Goal: Task Accomplishment & Management: Use online tool/utility

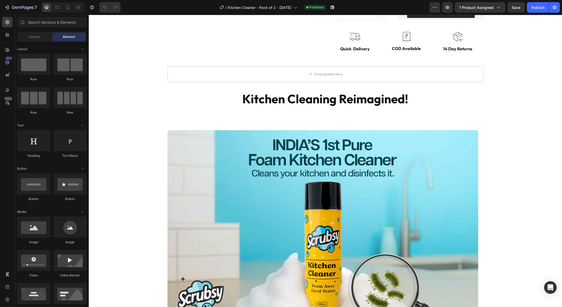
scroll to position [139, 0]
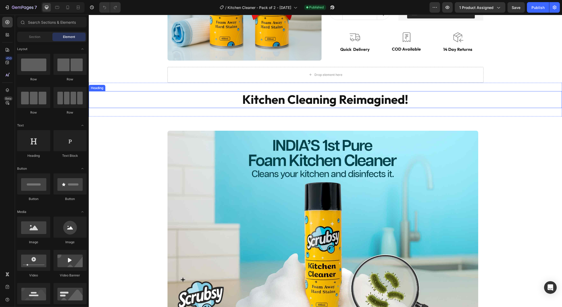
click at [282, 97] on strong "Kitchen Cleaning Reimagined!" at bounding box center [325, 99] width 166 height 15
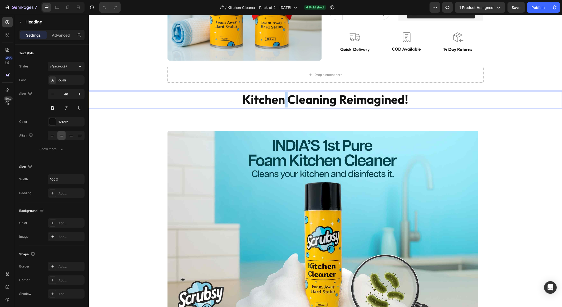
click at [282, 97] on strong "Kitchen Cleaning Reimagined!" at bounding box center [325, 99] width 166 height 15
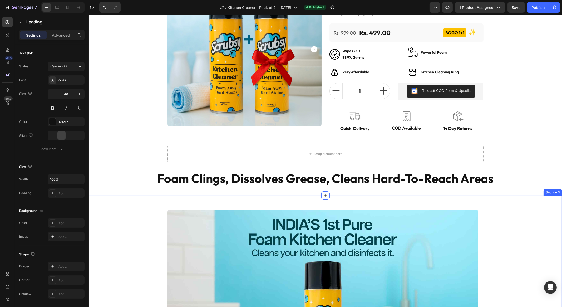
scroll to position [0, 0]
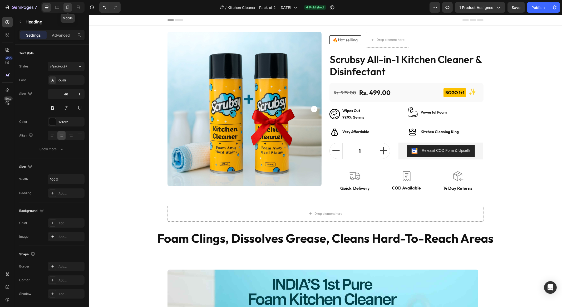
click at [66, 7] on icon at bounding box center [67, 8] width 3 height 4
type input "26"
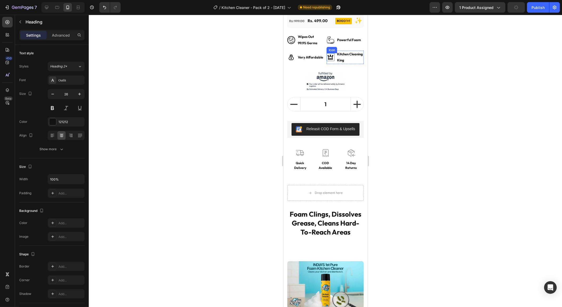
scroll to position [137, 0]
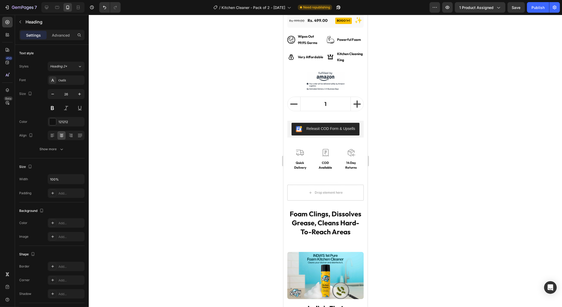
click at [319, 225] on h2 "Foam Clings, Dissolves Grease, Cleans Hard-To-Reach Areas" at bounding box center [325, 223] width 76 height 28
click at [318, 229] on strong "Foam Clings, Dissolves Grease, Cleans Hard-To-Reach Areas" at bounding box center [325, 222] width 72 height 27
click at [330, 215] on strong "Foam Clings, Dissolves Grease, Cleans Hard-To-Reach Areas" at bounding box center [325, 222] width 72 height 27
click at [326, 226] on strong "Foam Clings, Dissolves Grease, Cleans Hard-To-Reach Areas" at bounding box center [325, 222] width 72 height 27
click at [388, 251] on div at bounding box center [325, 161] width 473 height 292
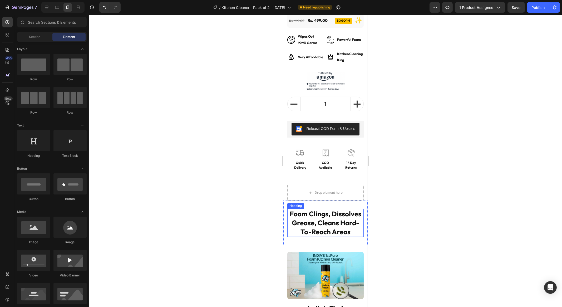
click at [329, 236] on strong "Foam Clings, Dissolves Grease, Cleans Hard-To-Reach Areas" at bounding box center [325, 222] width 72 height 27
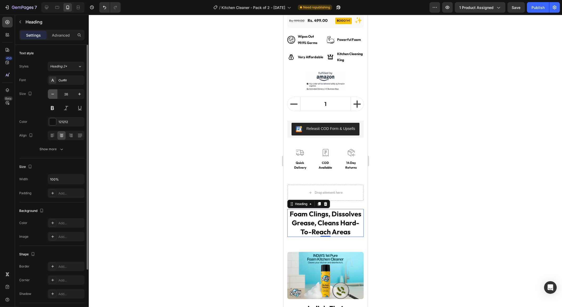
click at [52, 93] on icon "button" at bounding box center [52, 93] width 5 height 5
click at [52, 97] on button "button" at bounding box center [52, 93] width 9 height 9
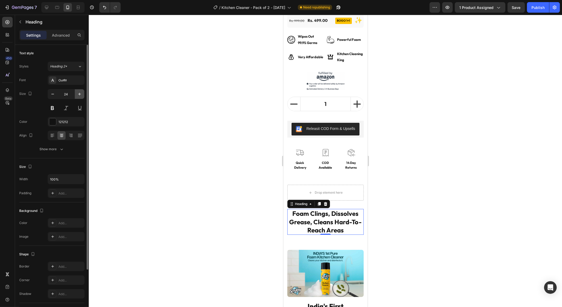
click at [81, 95] on icon "button" at bounding box center [79, 93] width 5 height 5
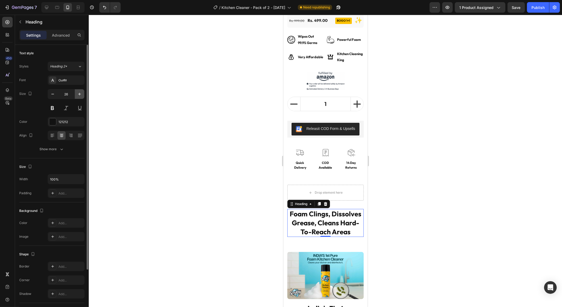
click at [81, 95] on icon "button" at bounding box center [79, 93] width 5 height 5
click at [51, 96] on icon "button" at bounding box center [52, 93] width 5 height 5
type input "26"
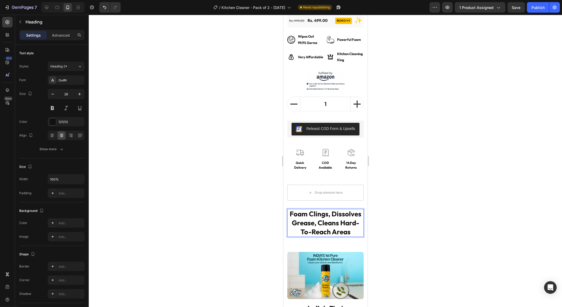
click at [319, 229] on strong "Foam Clings, Dissolves Grease, Cleans Hard-To-Reach Areas" at bounding box center [325, 222] width 72 height 27
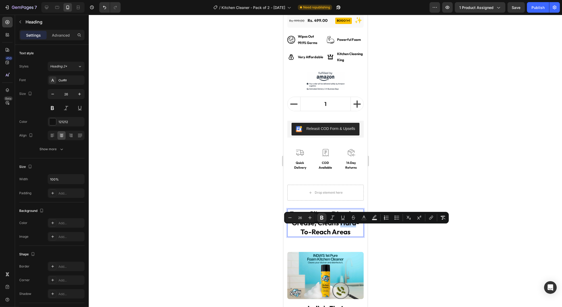
click at [319, 229] on strong "Foam Clings, Dissolves Grease, Cleans Hard-To-Reach Areas" at bounding box center [325, 222] width 72 height 27
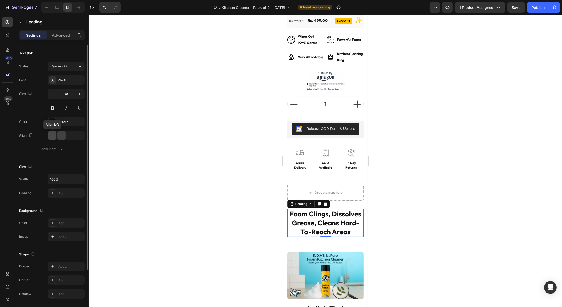
click at [51, 136] on icon at bounding box center [53, 136] width 4 height 1
click at [60, 136] on icon at bounding box center [61, 135] width 5 height 5
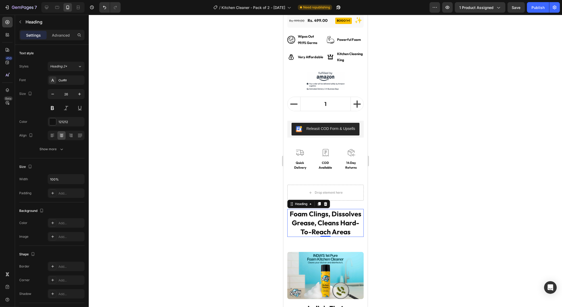
click at [319, 229] on strong "Foam Clings, Dissolves Grease, Cleans Hard-To-Reach Areas" at bounding box center [325, 222] width 72 height 27
click at [324, 249] on div at bounding box center [324, 244] width 7 height 7
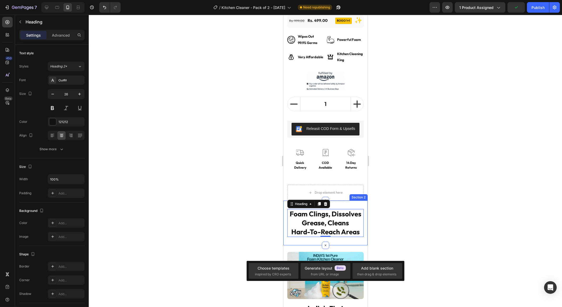
click at [327, 245] on div "Foam Clings, Dissolves Grease, Cleans Hard-To-Reach Areas Heading 0 Section 2" at bounding box center [325, 222] width 84 height 44
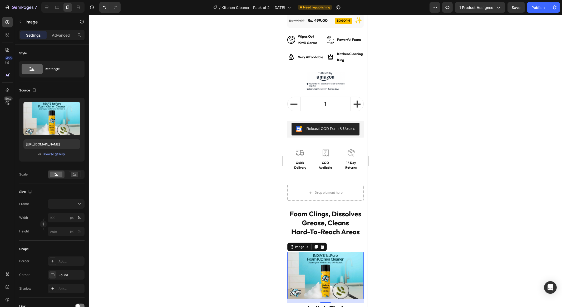
click at [331, 260] on img at bounding box center [325, 275] width 76 height 47
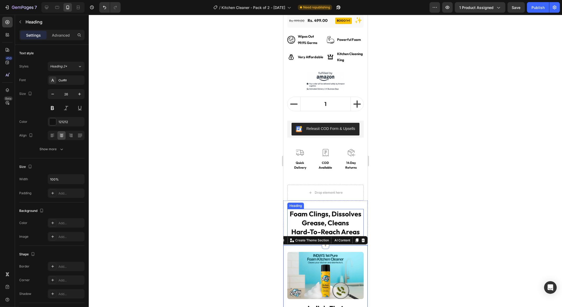
click at [335, 232] on p "⁠⁠⁠⁠⁠⁠⁠ Foam Clings, Dissolves Grease, Cleans Hard-To-Reach Areas" at bounding box center [324, 222] width 75 height 27
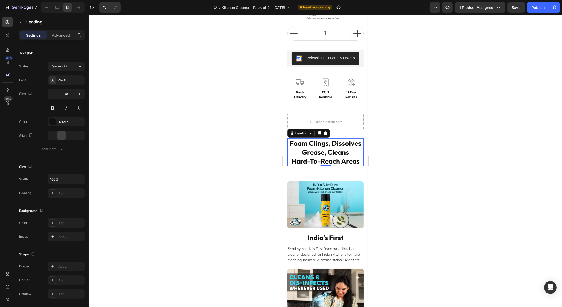
scroll to position [212, 0]
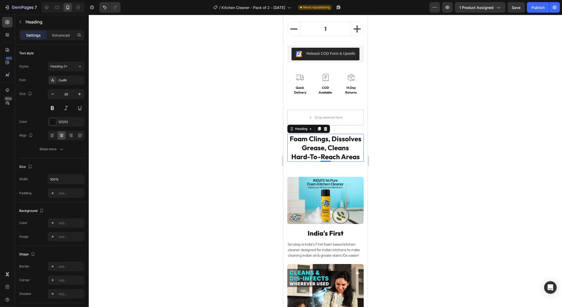
click at [229, 194] on div at bounding box center [325, 161] width 473 height 292
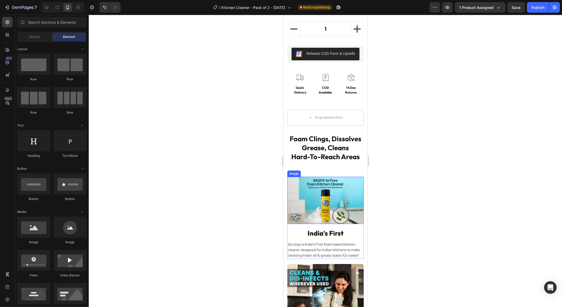
scroll to position [226, 0]
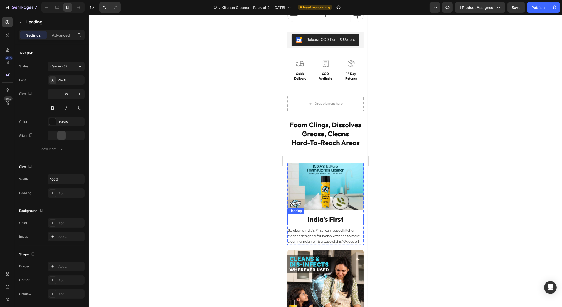
click at [323, 221] on h3 "India's First" at bounding box center [325, 219] width 76 height 11
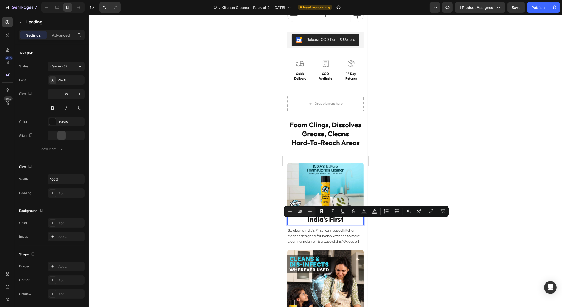
click at [335, 223] on p "India's First" at bounding box center [324, 219] width 75 height 10
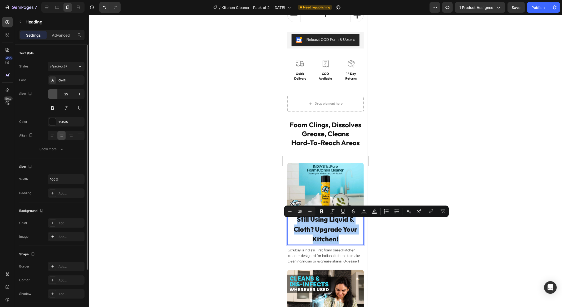
click at [52, 93] on icon "button" at bounding box center [52, 93] width 5 height 5
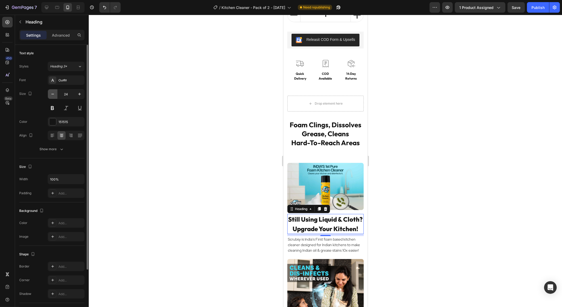
click at [52, 93] on icon "button" at bounding box center [52, 93] width 5 height 5
type input "22"
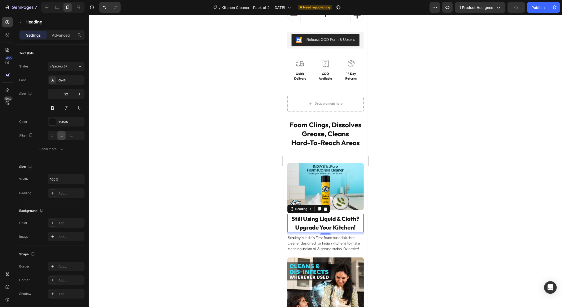
click at [478, 255] on div at bounding box center [325, 161] width 473 height 292
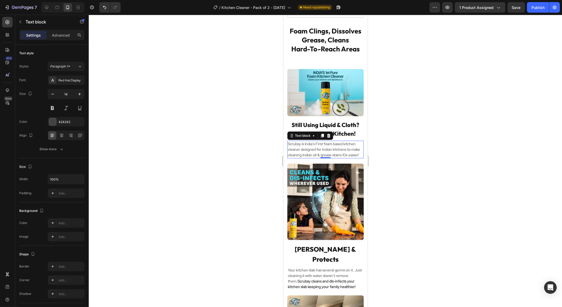
scroll to position [320, 0]
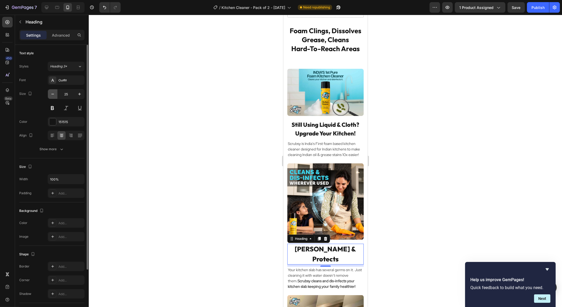
click at [55, 96] on icon "button" at bounding box center [52, 93] width 5 height 5
type input "23"
click at [54, 95] on icon "button" at bounding box center [52, 93] width 5 height 5
type input "22"
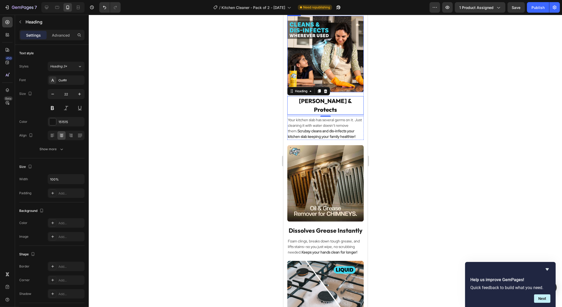
scroll to position [477, 0]
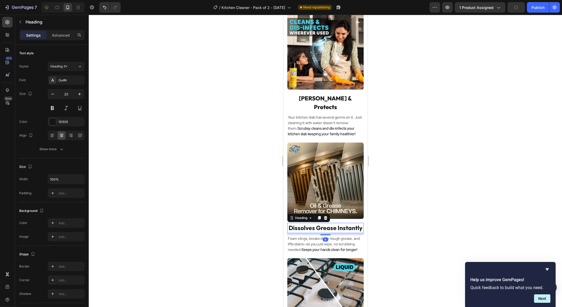
click at [322, 224] on strong "Dissolves Grease In﻿stantly" at bounding box center [325, 228] width 74 height 8
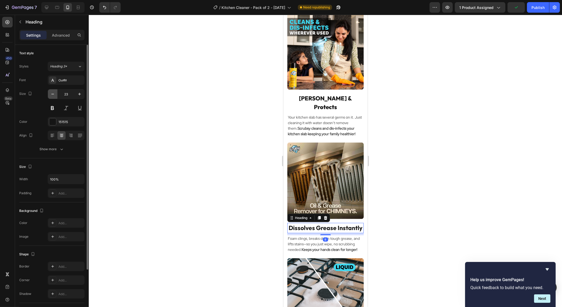
click at [50, 94] on icon "button" at bounding box center [52, 93] width 5 height 5
type input "22"
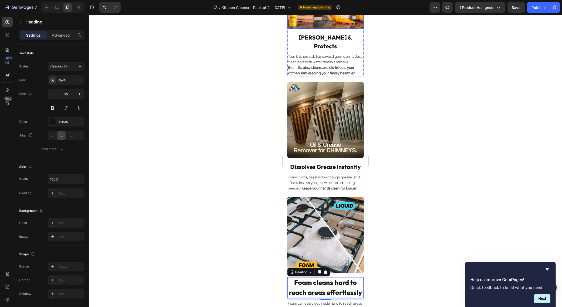
scroll to position [546, 0]
click at [325, 278] on p "Foam cleans hard to reach areas effortlessly" at bounding box center [324, 287] width 75 height 20
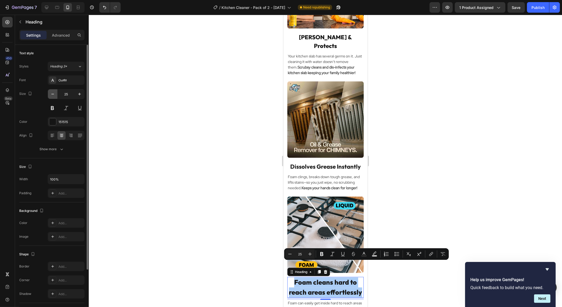
click at [55, 94] on icon "button" at bounding box center [52, 93] width 5 height 5
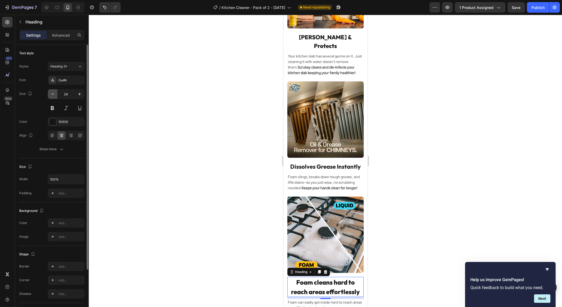
click at [55, 94] on icon "button" at bounding box center [52, 93] width 5 height 5
type input "22"
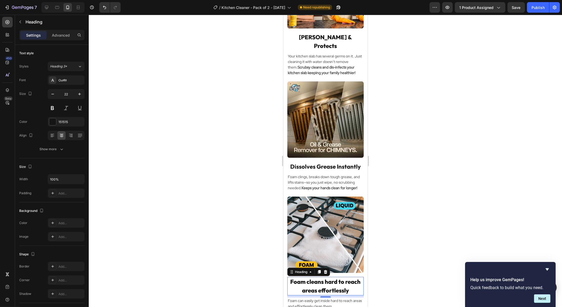
click at [378, 260] on div at bounding box center [325, 161] width 473 height 292
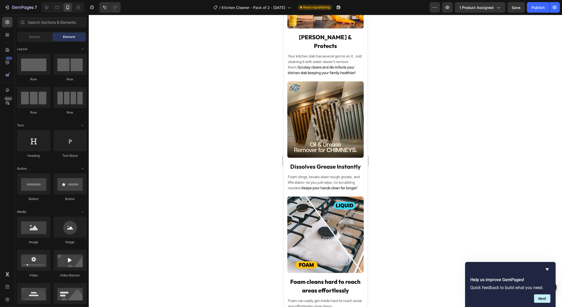
click at [395, 226] on div at bounding box center [325, 161] width 473 height 292
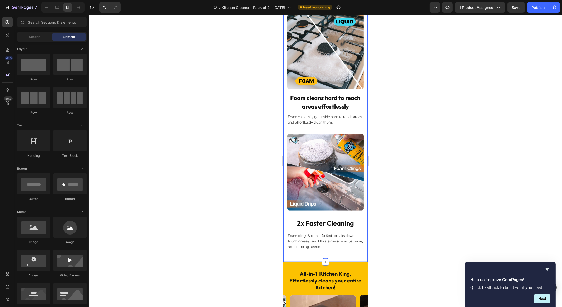
scroll to position [741, 0]
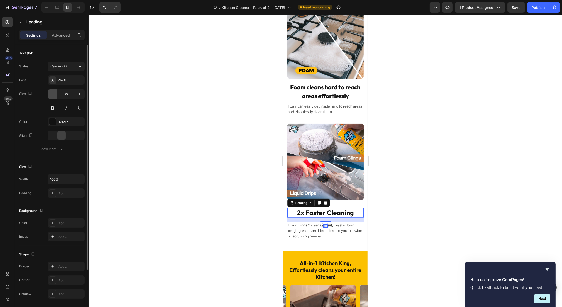
click at [51, 95] on icon "button" at bounding box center [52, 93] width 5 height 5
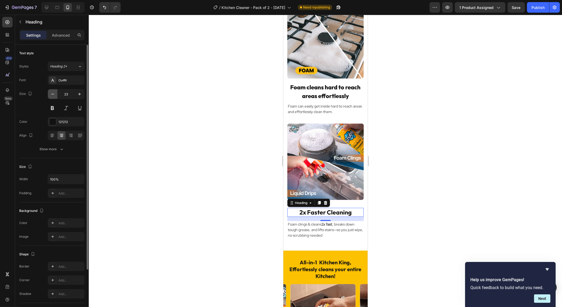
type input "22"
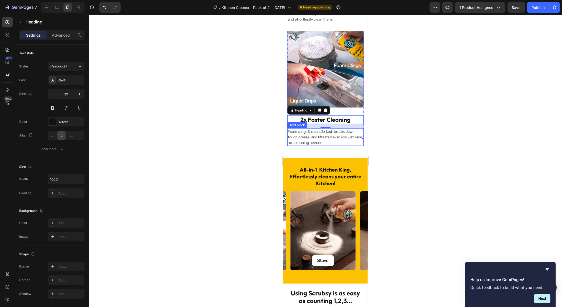
scroll to position [833, 0]
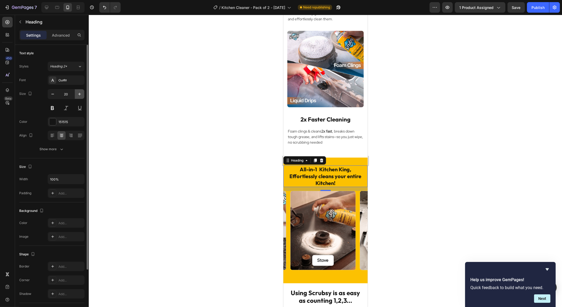
click at [78, 93] on icon "button" at bounding box center [79, 93] width 5 height 5
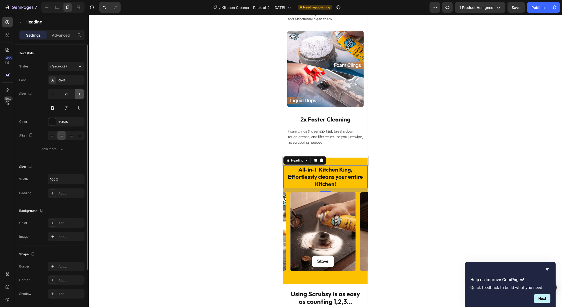
click at [78, 93] on icon "button" at bounding box center [79, 93] width 5 height 5
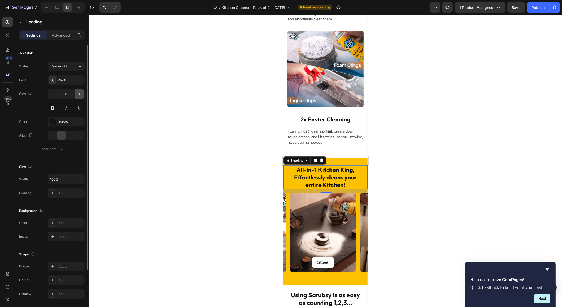
type input "22"
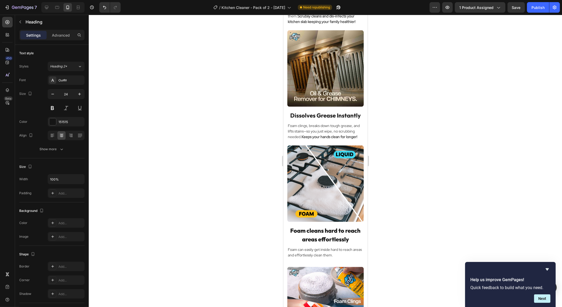
scroll to position [541, 0]
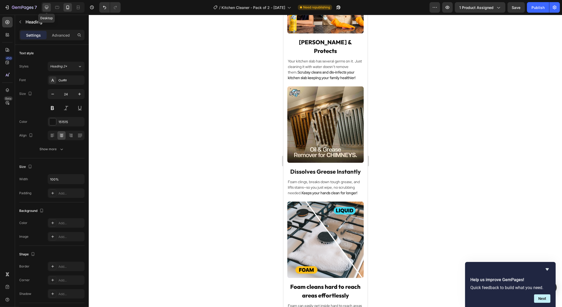
click at [44, 6] on icon at bounding box center [46, 7] width 5 height 5
type input "38"
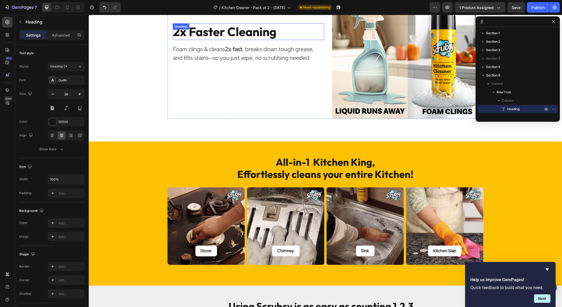
scroll to position [66, 0]
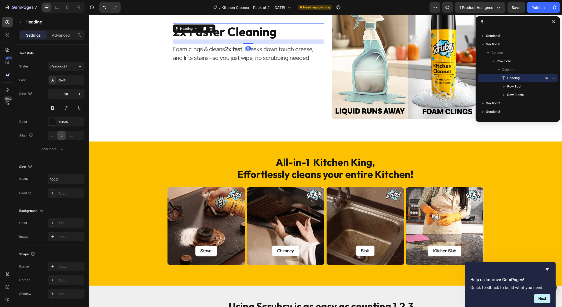
click at [206, 33] on div "2x Faster Cleaning Heading 16 Foam clings & cleans 2x fast , breaks down tough …" at bounding box center [247, 42] width 151 height 151
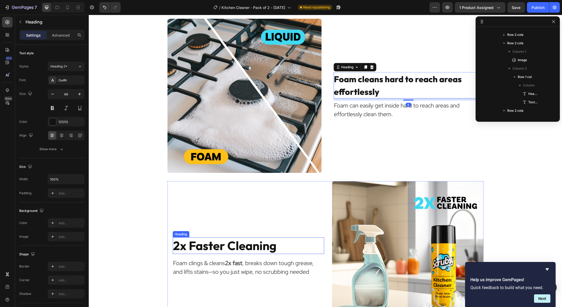
scroll to position [125, 0]
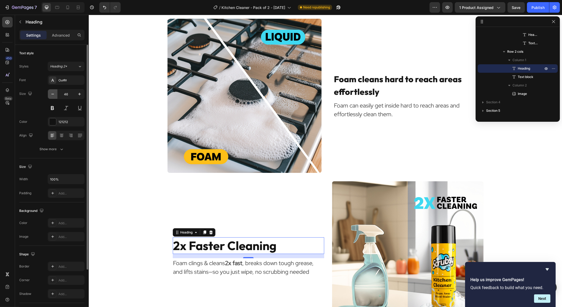
click at [51, 93] on icon "button" at bounding box center [52, 93] width 5 height 5
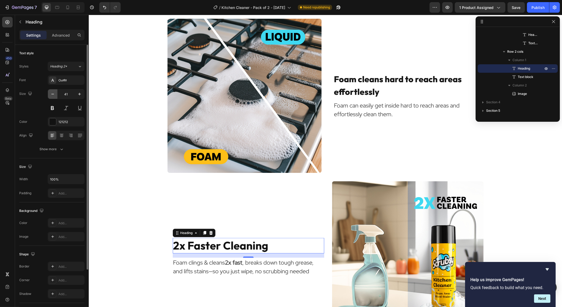
click at [51, 93] on icon "button" at bounding box center [52, 93] width 5 height 5
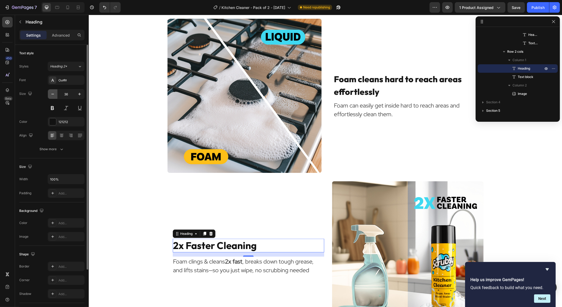
click at [51, 93] on icon "button" at bounding box center [52, 93] width 5 height 5
type input "32"
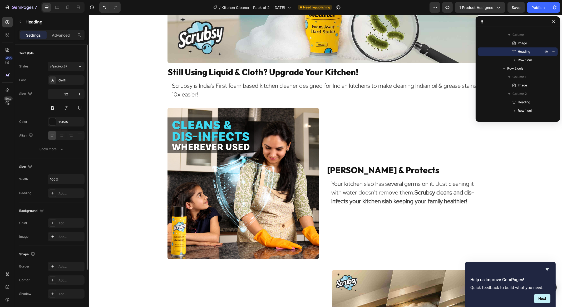
scroll to position [529, 0]
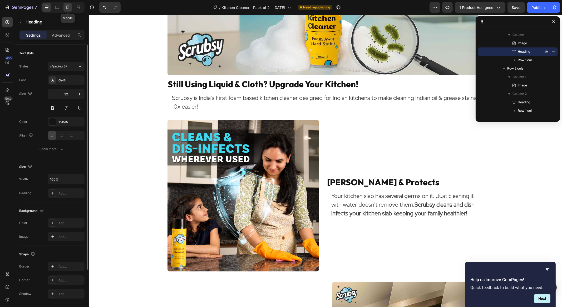
click at [68, 6] on icon at bounding box center [67, 8] width 3 height 4
type input "22"
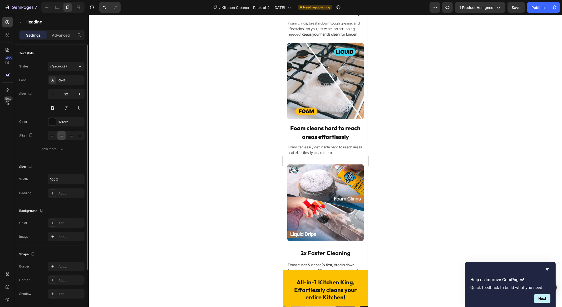
scroll to position [699, 0]
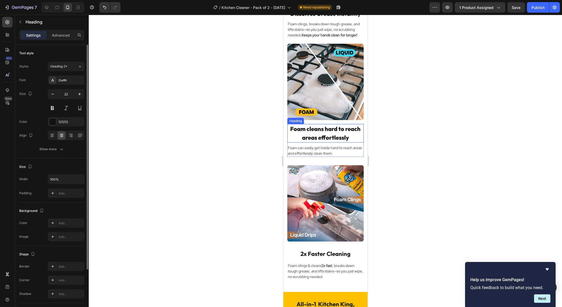
click at [328, 124] on h3 "Foam cleans hard to reach areas effortlessly" at bounding box center [325, 133] width 76 height 18
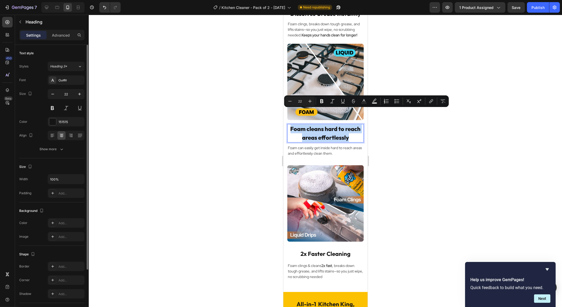
click at [333, 124] on p "Foam cleans hard to reach areas effortlessly" at bounding box center [324, 132] width 75 height 17
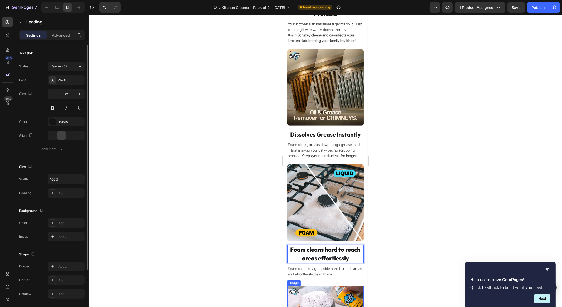
scroll to position [578, 0]
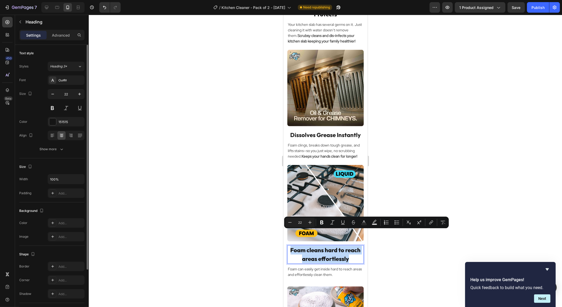
click at [336, 246] on p "Foam cleans hard to reach areas effortlessly" at bounding box center [324, 254] width 75 height 17
drag, startPoint x: 312, startPoint y: 232, endPoint x: 357, endPoint y: 243, distance: 46.2
click at [357, 246] on p "Foam cleans hard to reach areas effortlessly" at bounding box center [324, 254] width 75 height 17
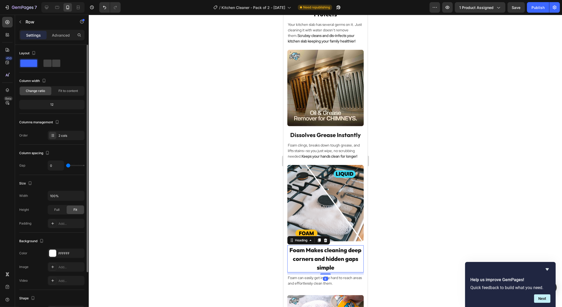
click at [315, 246] on p "Foam Makes cleaning deep corners and hidden gaps simple" at bounding box center [324, 259] width 75 height 26
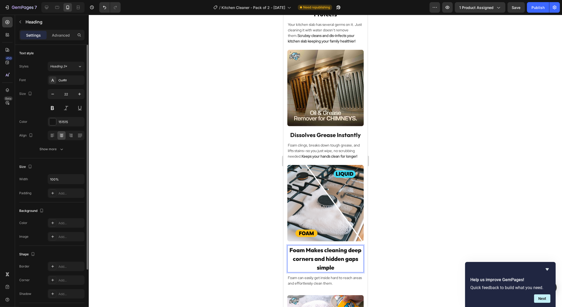
click at [315, 246] on p "Foam Makes cleaning deep corners and hidden gaps simple" at bounding box center [324, 259] width 75 height 26
click at [345, 253] on p "Foam makes cleaning deep corners and hidden gaps simple" at bounding box center [324, 259] width 75 height 26
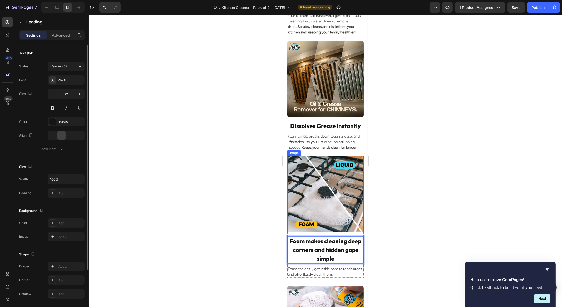
scroll to position [588, 0]
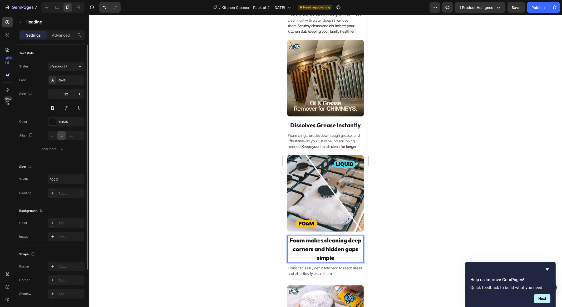
click at [314, 236] on p "Foam makes cleaning deep corners and hidden gaps simple" at bounding box center [324, 249] width 75 height 26
click at [335, 245] on p "Makes cleaning deep corners and hidden gaps simple" at bounding box center [324, 249] width 75 height 26
click at [323, 236] on p "Makes cleaning deep corners and hidden gaps effortless" at bounding box center [324, 249] width 75 height 26
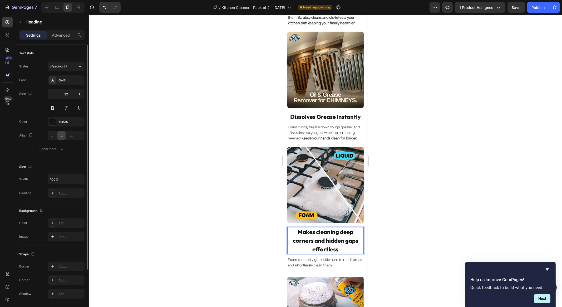
scroll to position [603, 0]
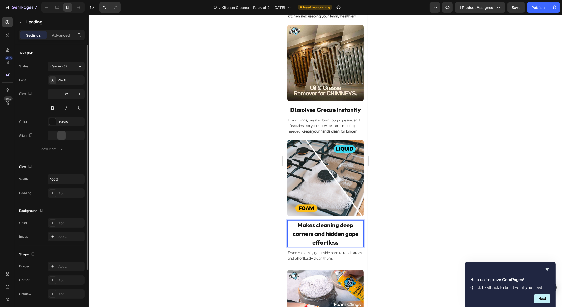
click at [378, 250] on div at bounding box center [325, 161] width 473 height 292
click at [325, 221] on p "Makes cleaning deep corners and hidden gaps effortless" at bounding box center [324, 234] width 75 height 26
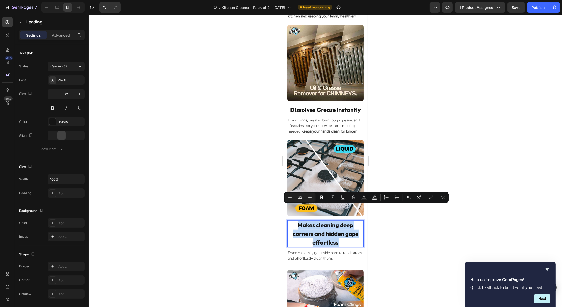
click at [340, 227] on p "Makes cleaning deep corners and hidden gaps effortless" at bounding box center [324, 234] width 75 height 26
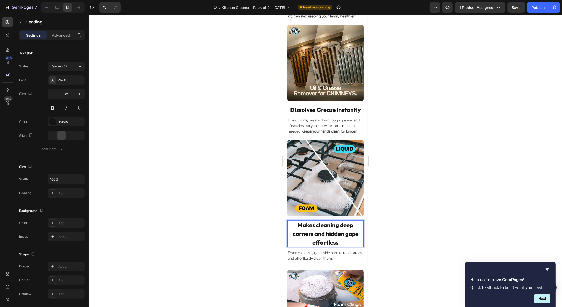
click at [323, 221] on p "Makes cleaning deep corners and hidden gaps effortless" at bounding box center [324, 234] width 75 height 26
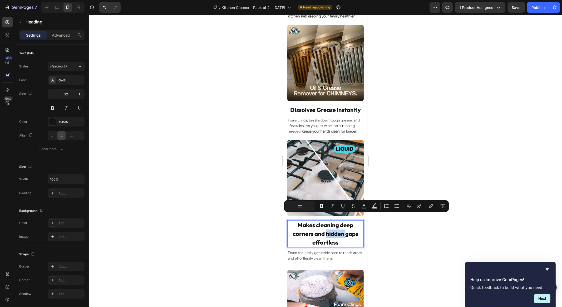
click at [323, 221] on p "Makes cleaning deep corners and hidden gaps effortless" at bounding box center [324, 234] width 75 height 26
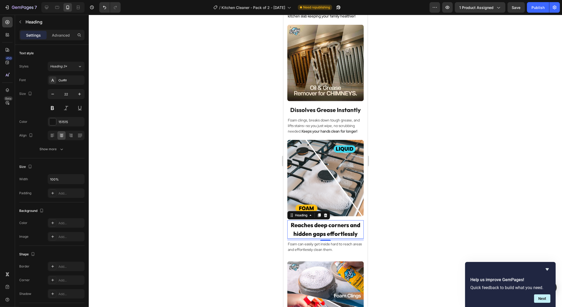
click at [390, 233] on div at bounding box center [325, 161] width 473 height 292
click at [393, 204] on div at bounding box center [325, 161] width 473 height 292
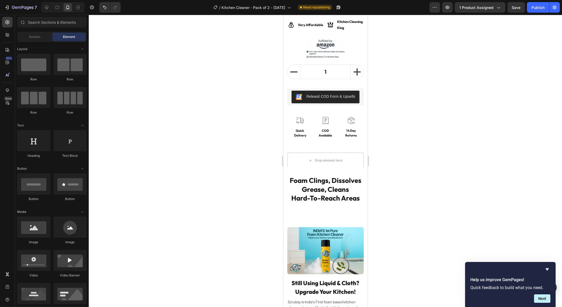
scroll to position [177, 0]
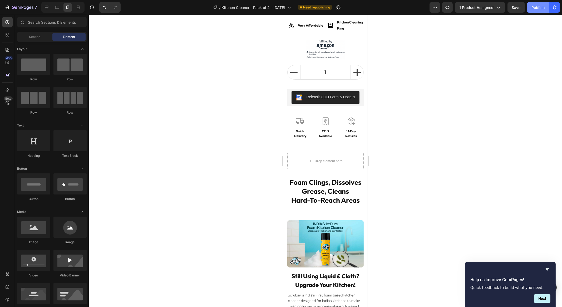
click at [536, 9] on div "Publish" at bounding box center [537, 8] width 13 height 6
